Goal: Information Seeking & Learning: Learn about a topic

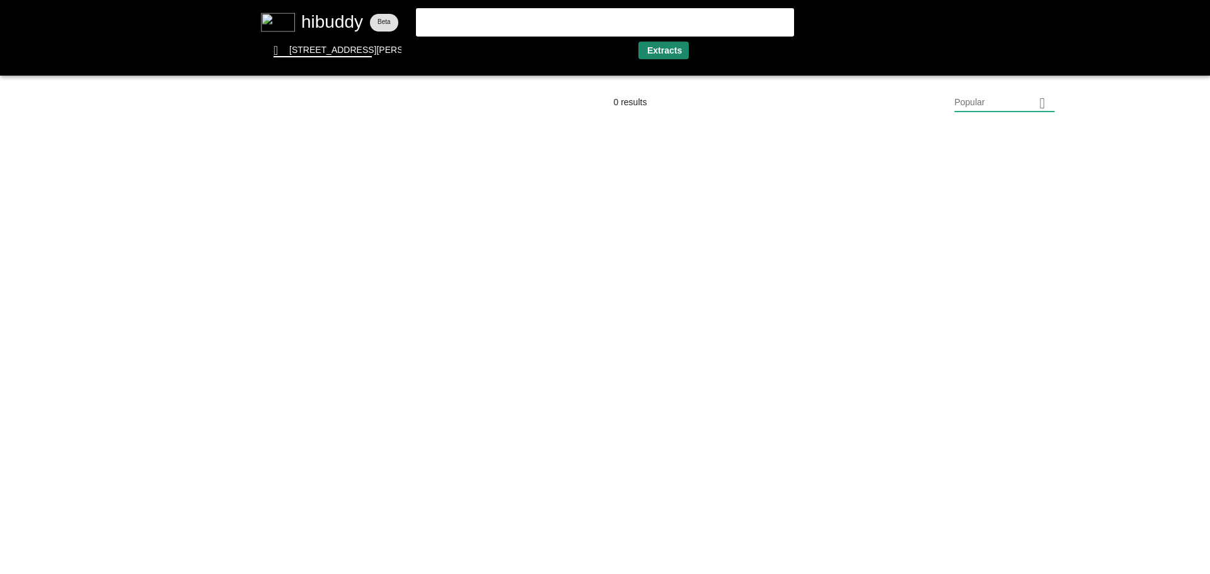
click at [652, 54] on flt-glass-pane at bounding box center [605, 287] width 1210 height 574
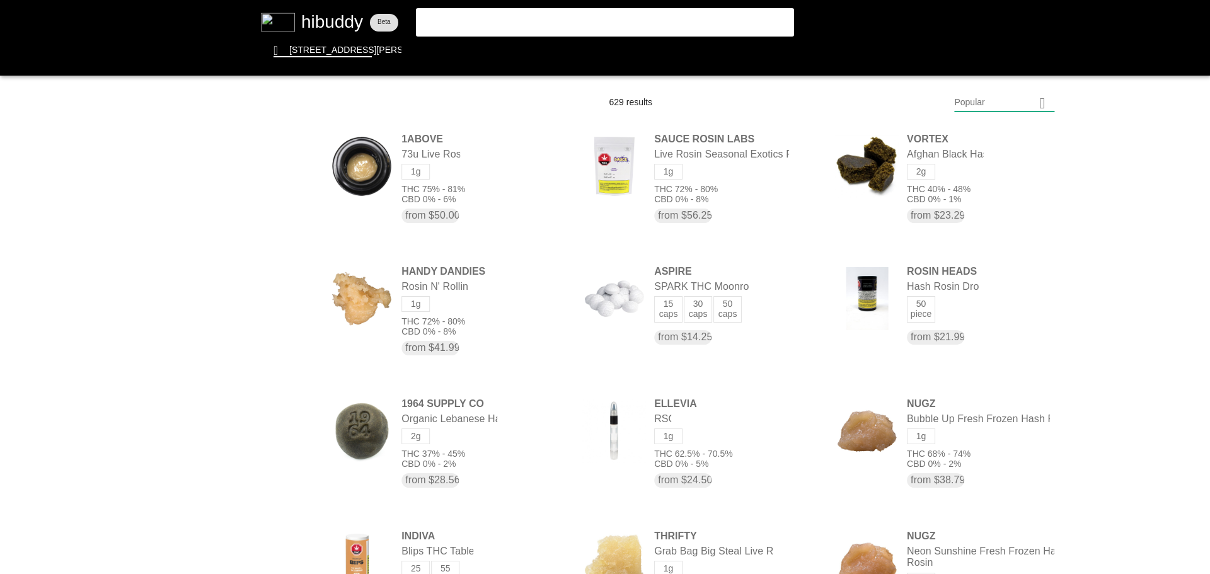
click at [1009, 109] on flt-glass-pane at bounding box center [605, 287] width 1210 height 574
click at [954, 437] on flt-glass-pane at bounding box center [605, 287] width 1210 height 574
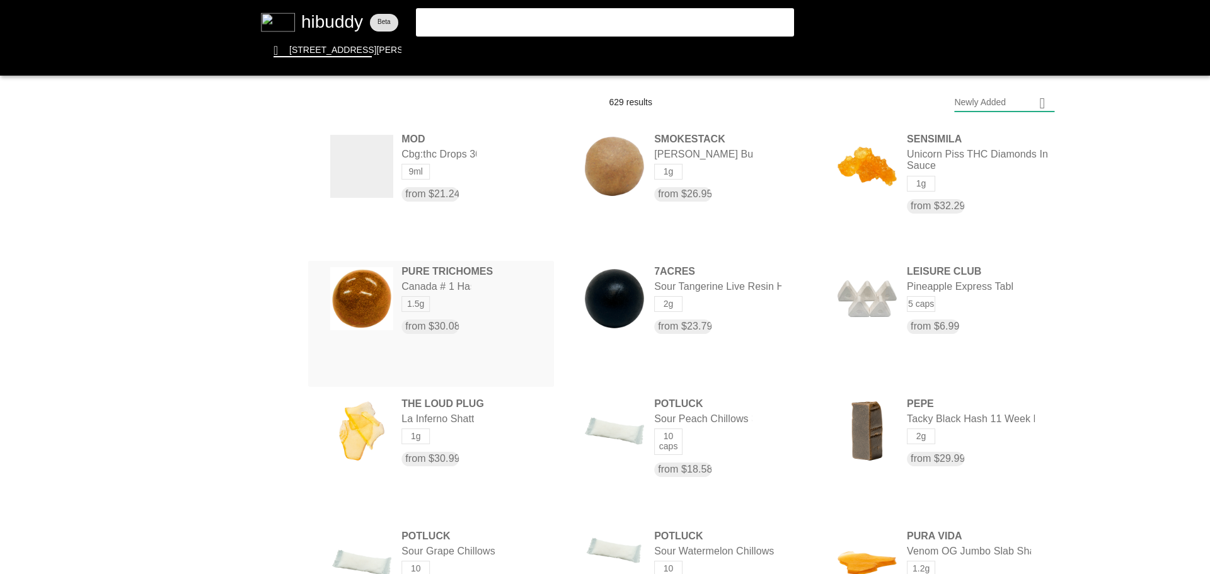
click at [452, 297] on flt-glass-pane at bounding box center [605, 287] width 1210 height 574
click at [487, 53] on flt-glass-pane at bounding box center [605, 287] width 1210 height 574
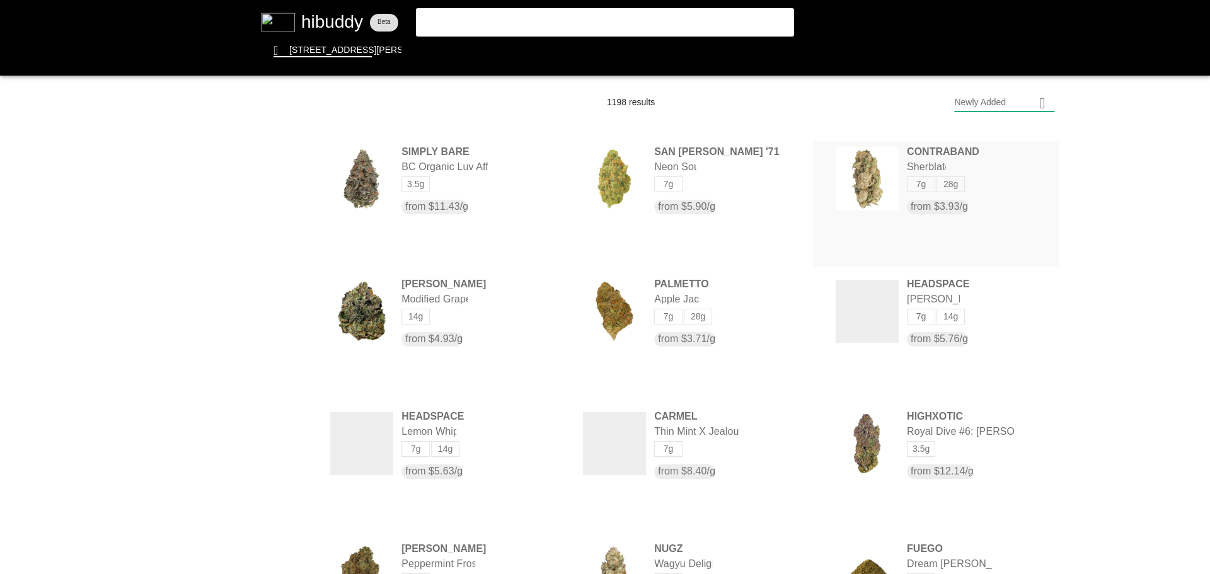
click at [955, 193] on flt-glass-pane at bounding box center [605, 287] width 1210 height 574
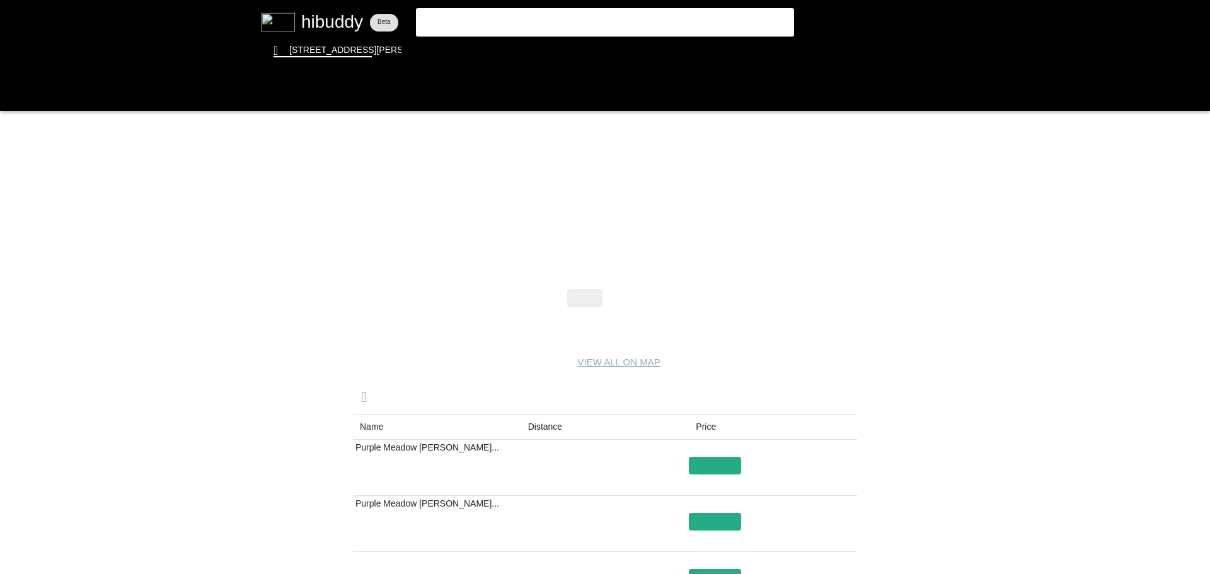
click at [626, 296] on flt-glass-pane at bounding box center [605, 287] width 1210 height 574
click at [481, 46] on flt-glass-pane at bounding box center [605, 287] width 1210 height 574
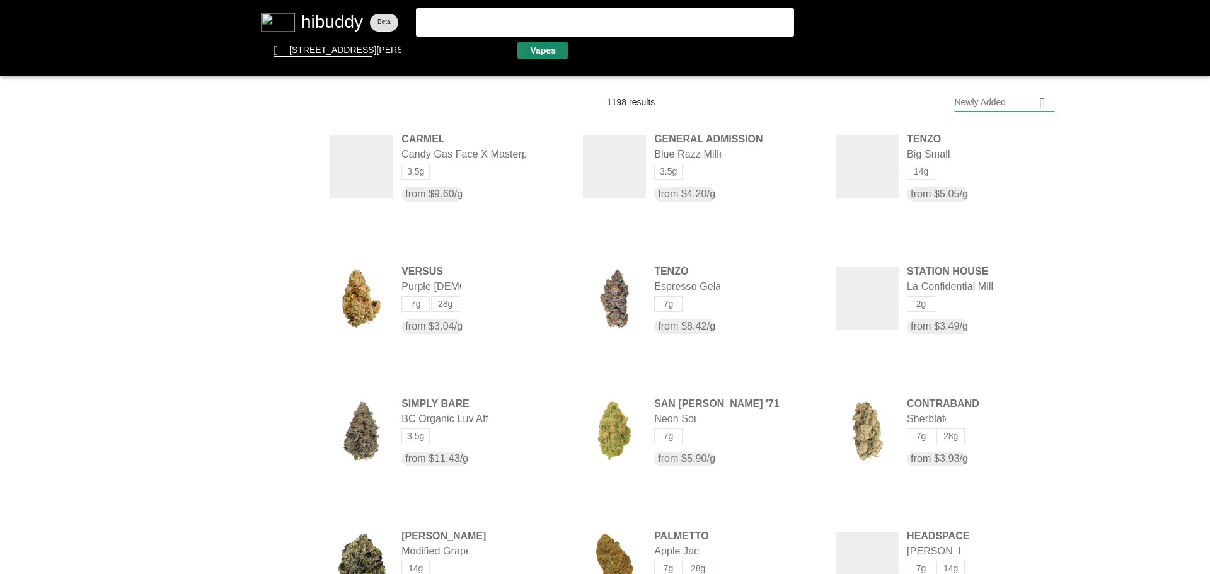
click at [518, 52] on flt-glass-pane at bounding box center [605, 287] width 1210 height 574
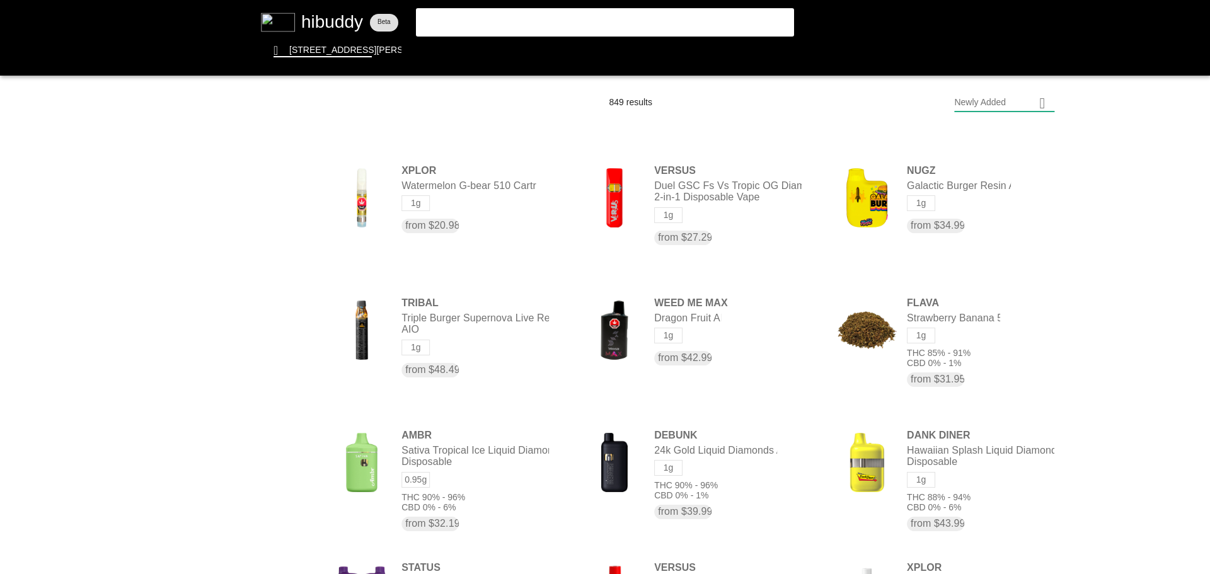
click at [467, 10] on flt-glass-pane at bounding box center [605, 287] width 1210 height 574
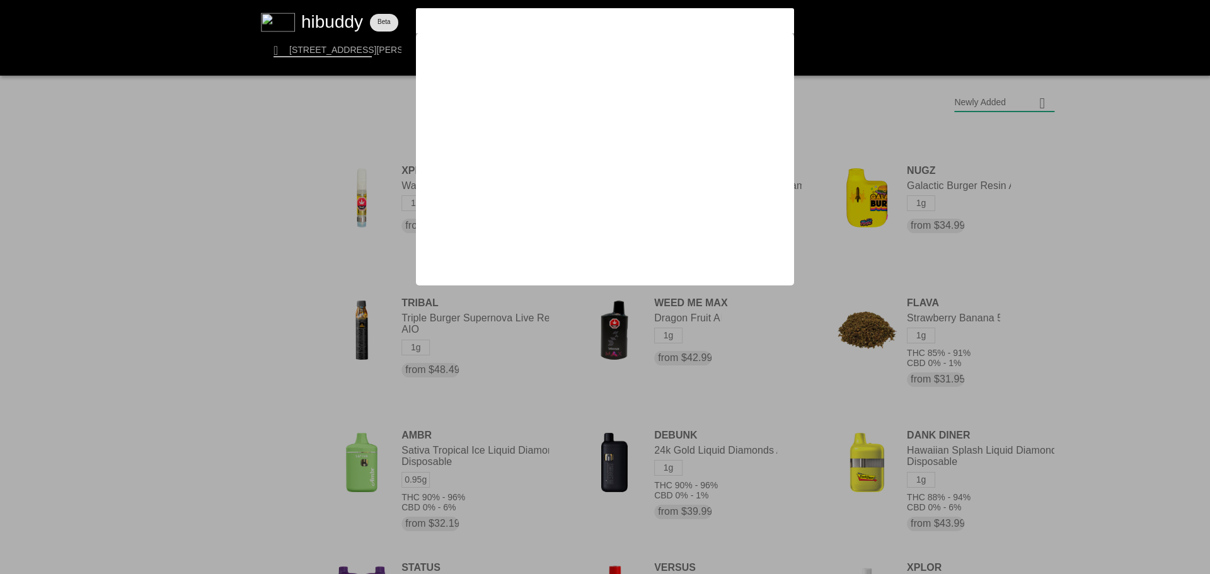
click at [703, 309] on flt-glass-pane at bounding box center [605, 287] width 1210 height 574
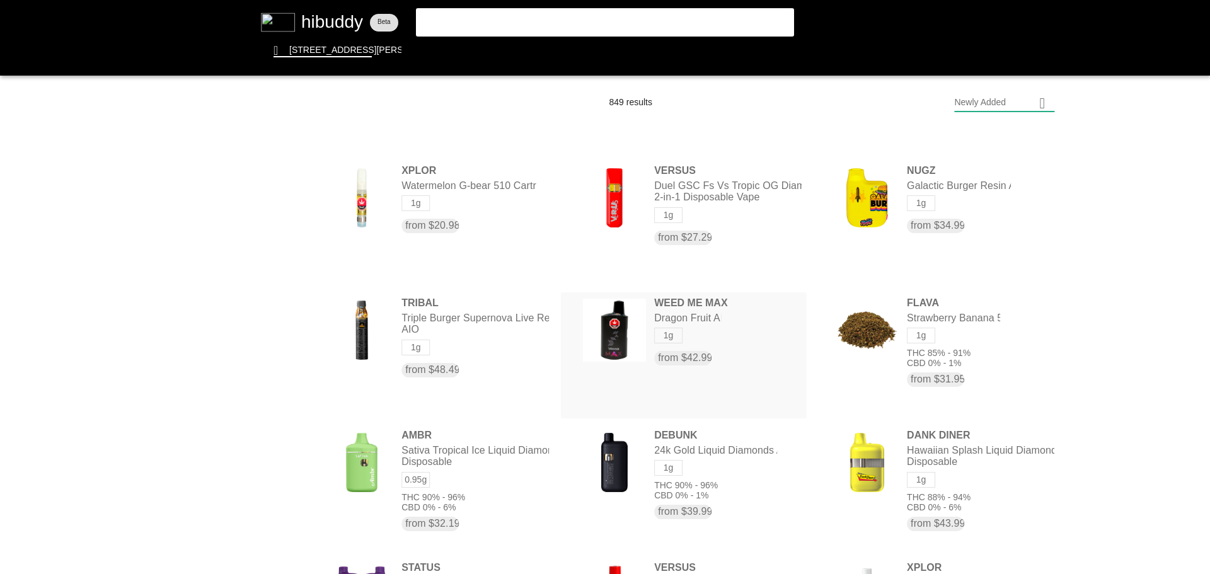
click at [703, 309] on flt-glass-pane at bounding box center [605, 287] width 1210 height 574
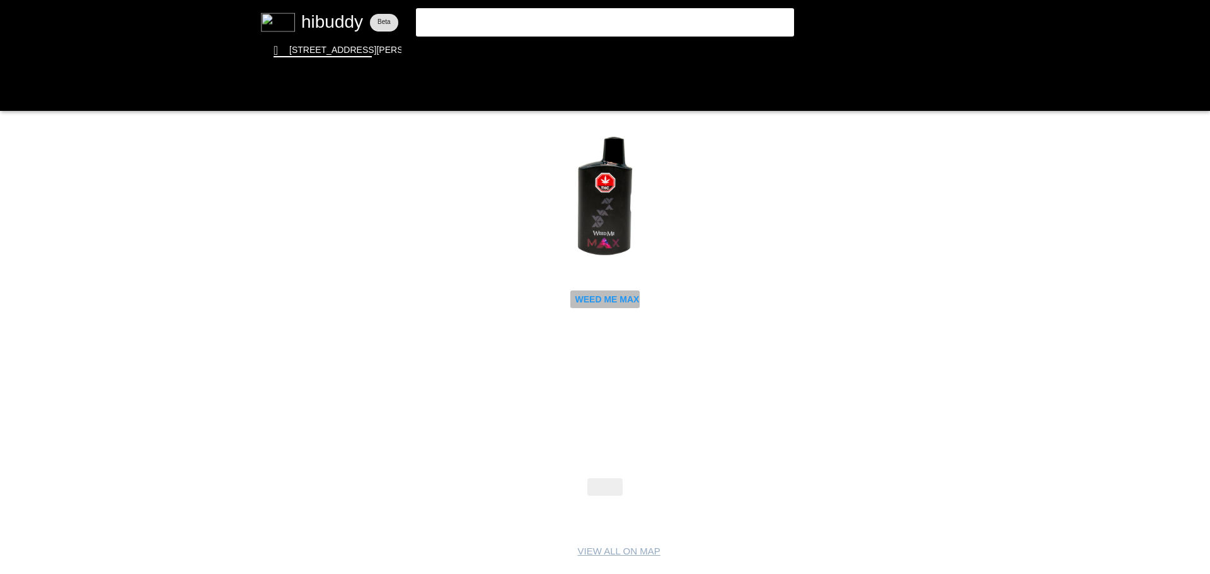
click at [624, 304] on flt-glass-pane at bounding box center [605, 287] width 1210 height 574
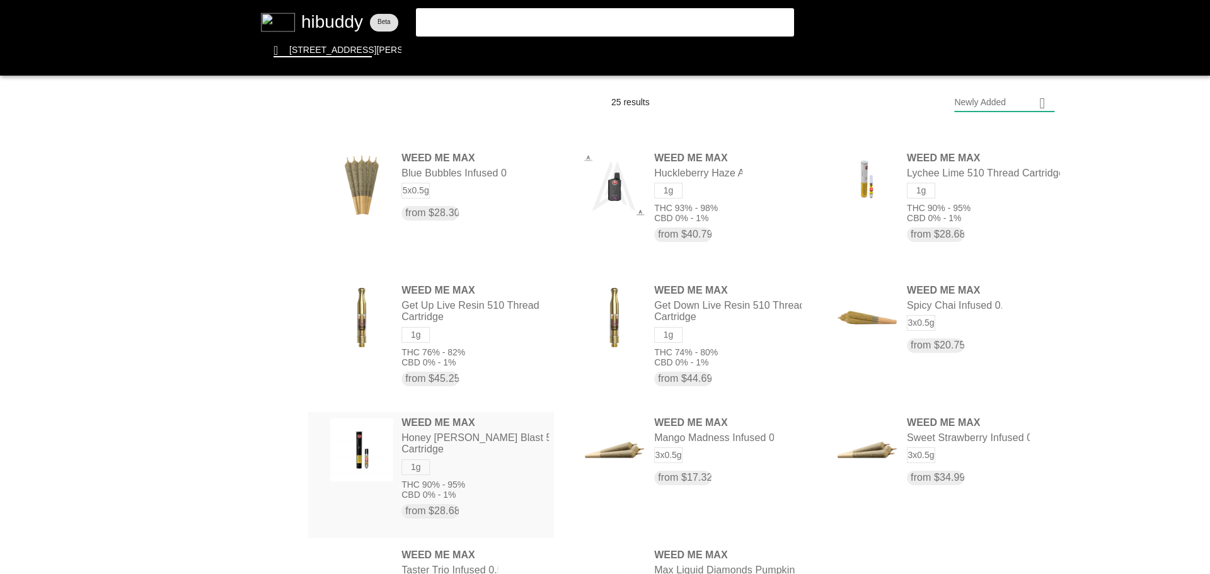
click at [503, 448] on flt-glass-pane at bounding box center [605, 287] width 1210 height 574
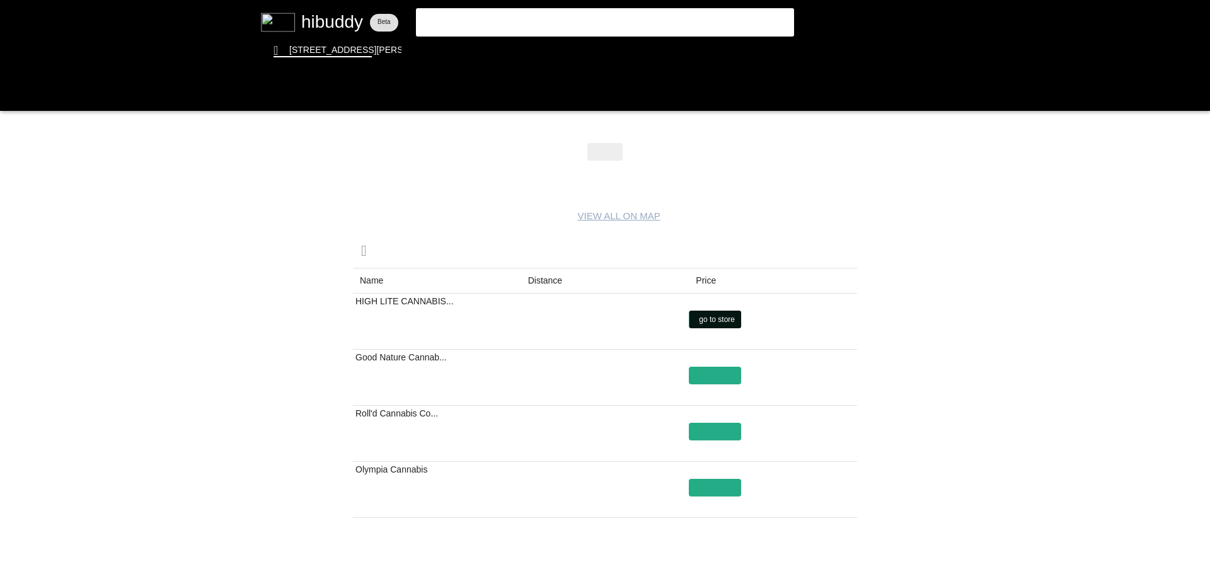
click at [731, 318] on flt-glass-pane at bounding box center [605, 287] width 1210 height 574
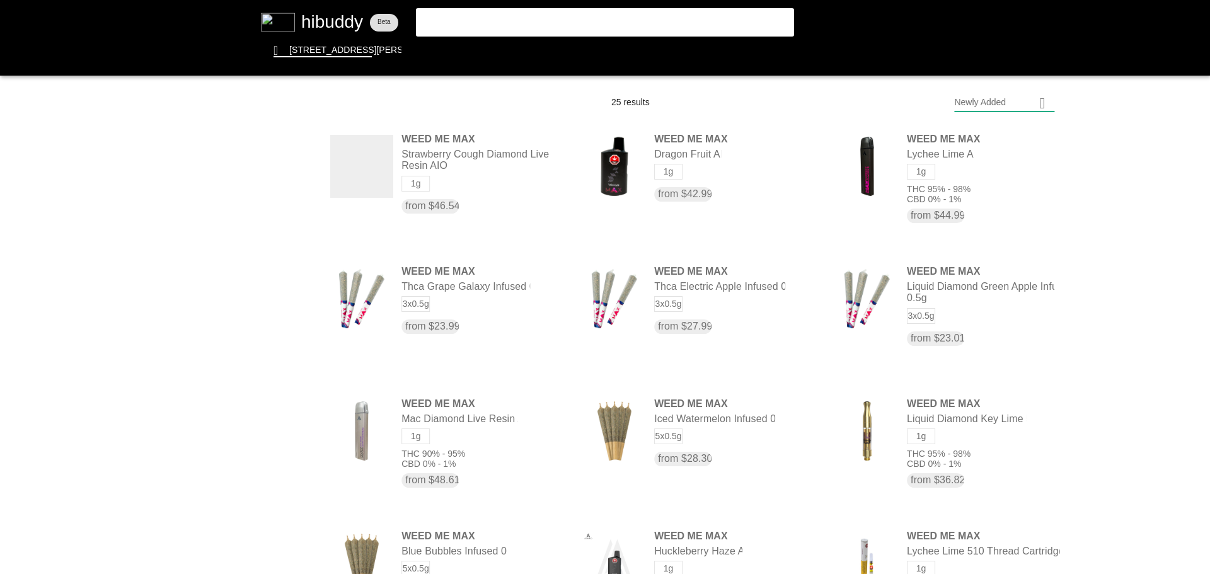
click at [510, 21] on flt-glass-pane at bounding box center [605, 287] width 1210 height 574
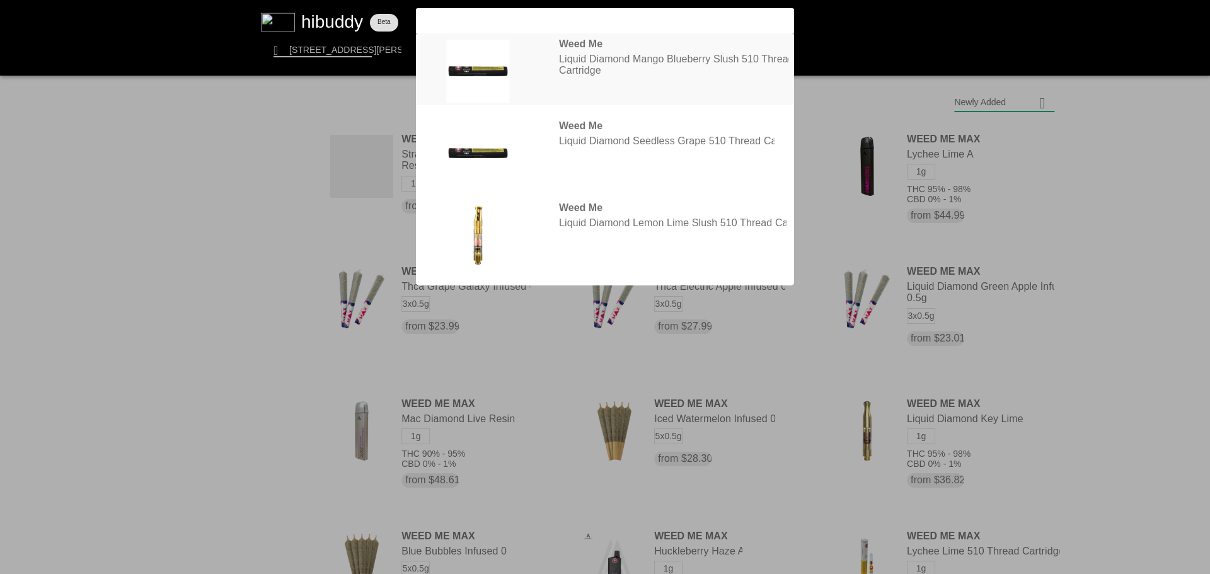
type input "weedme"
click at [561, 54] on flt-glass-pane at bounding box center [605, 287] width 1210 height 574
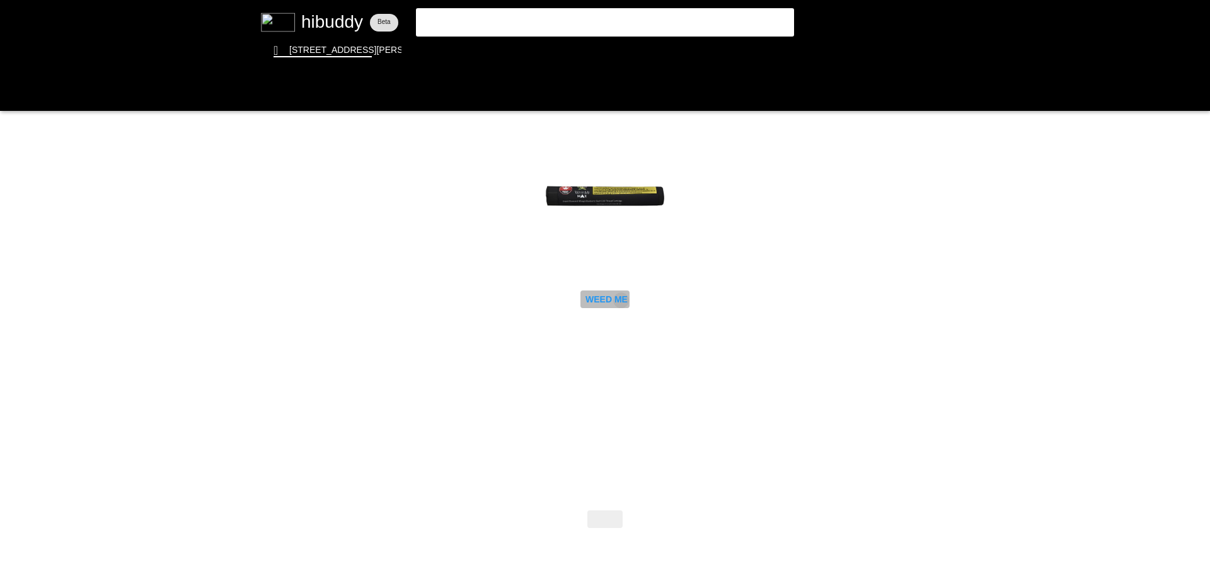
click at [621, 300] on flt-glass-pane at bounding box center [605, 287] width 1210 height 574
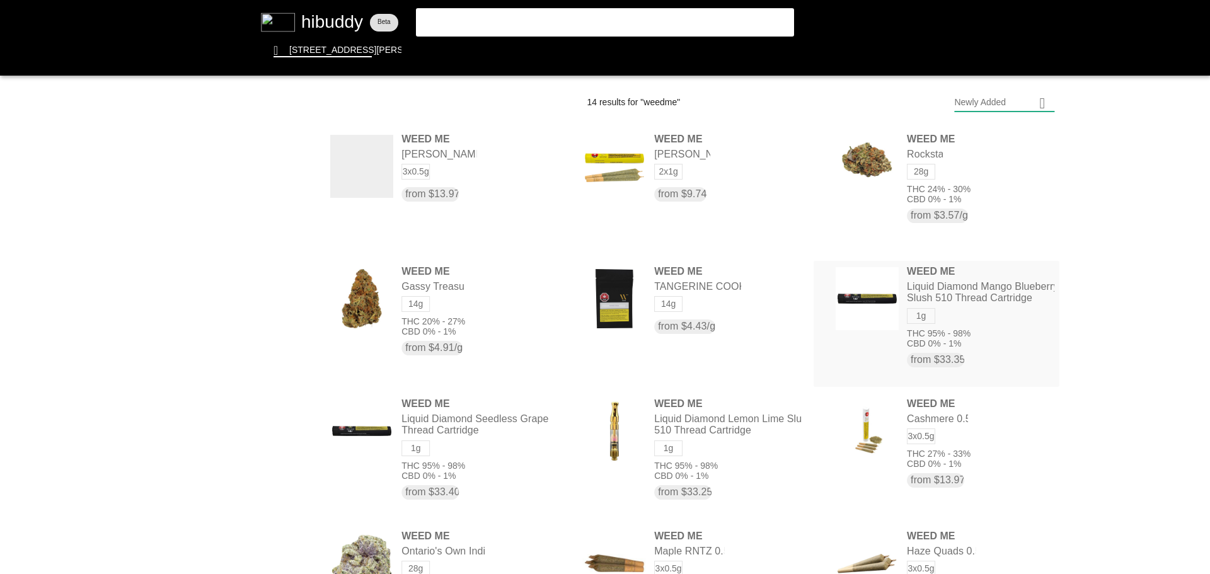
click at [969, 285] on flt-glass-pane at bounding box center [605, 287] width 1210 height 574
click at [606, 25] on flt-glass-pane at bounding box center [605, 287] width 1210 height 574
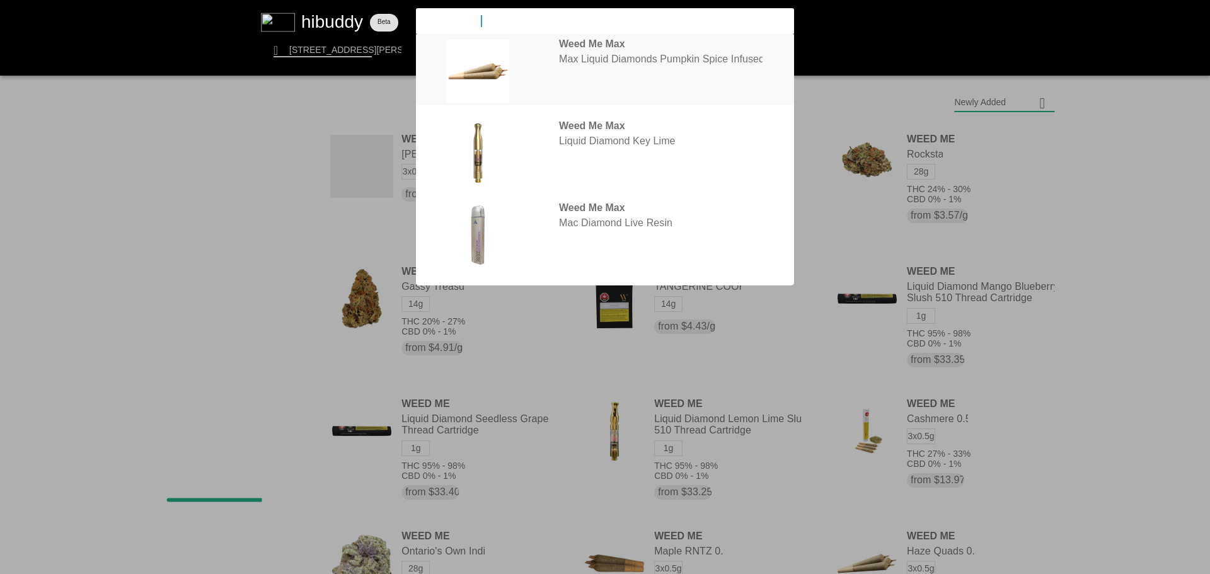
type input "weedme max"
click at [619, 45] on flt-glass-pane at bounding box center [605, 287] width 1210 height 574
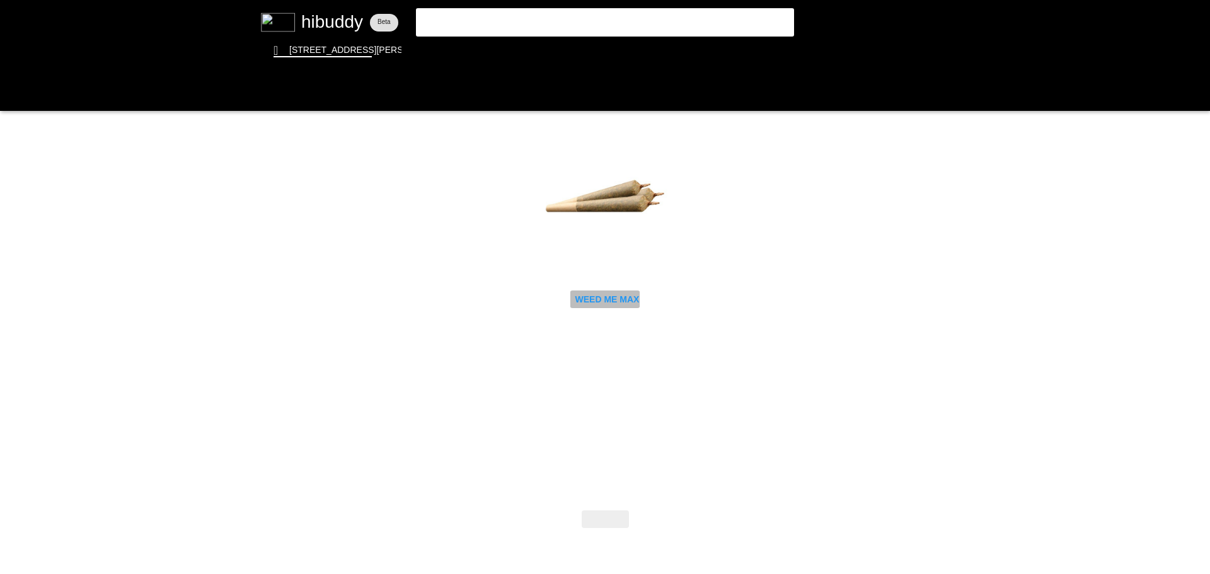
click at [624, 304] on flt-glass-pane at bounding box center [605, 287] width 1210 height 574
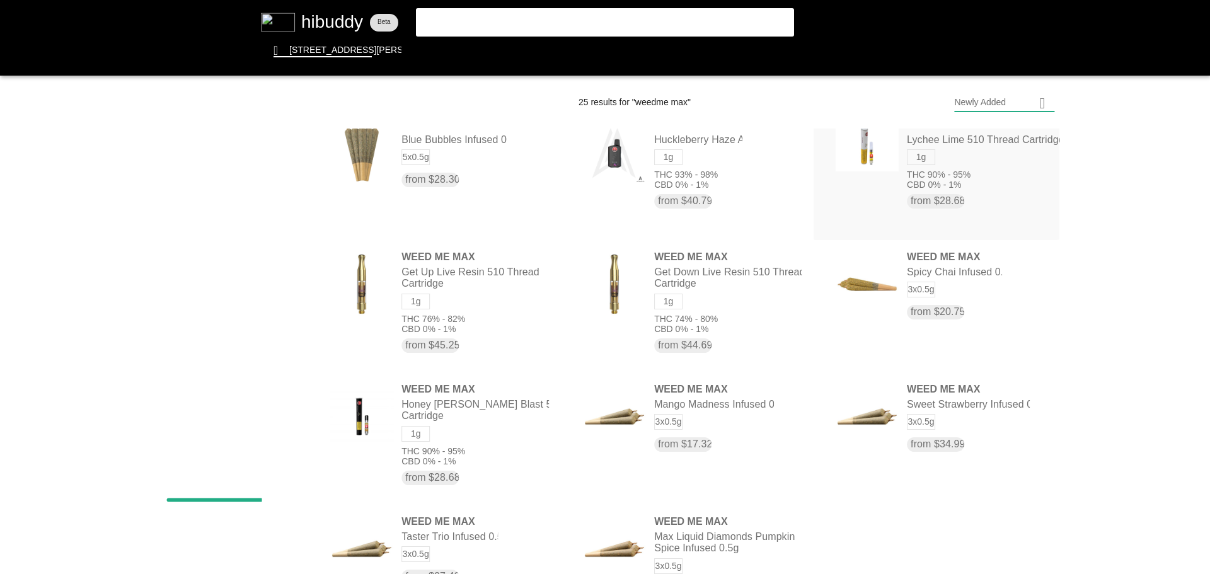
click at [970, 173] on flt-glass-pane at bounding box center [605, 287] width 1210 height 574
